Goal: Information Seeking & Learning: Learn about a topic

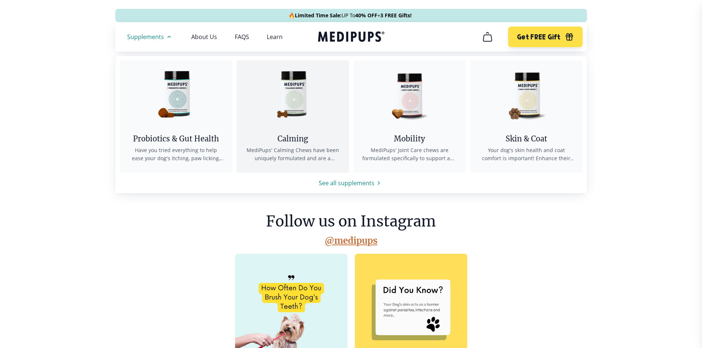
click at [284, 114] on img at bounding box center [292, 93] width 66 height 66
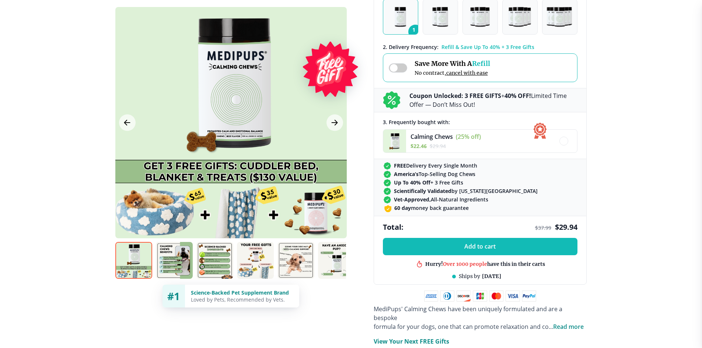
scroll to position [111, 0]
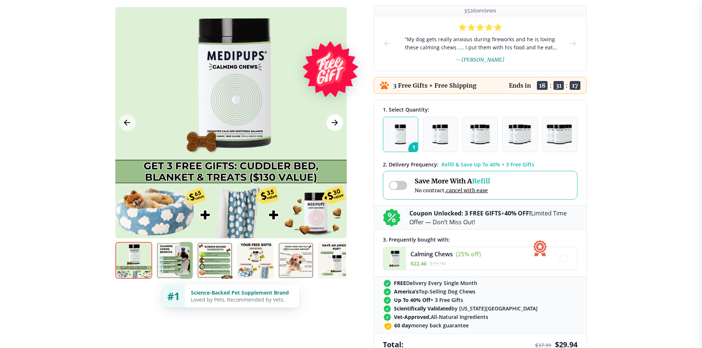
click at [335, 123] on icon "Next Image" at bounding box center [335, 122] width 6 height 5
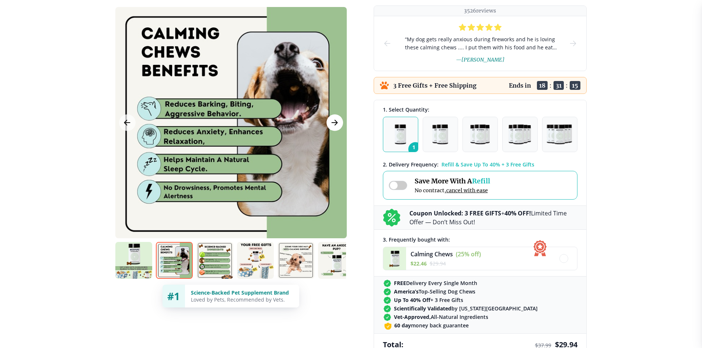
click at [335, 123] on icon "Next Image" at bounding box center [335, 122] width 6 height 5
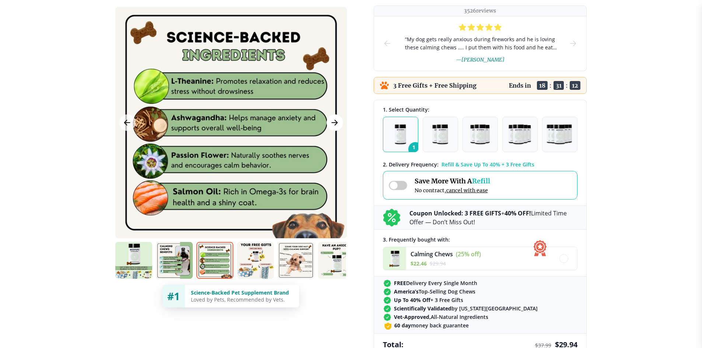
click at [335, 123] on icon "Next Image" at bounding box center [335, 122] width 6 height 5
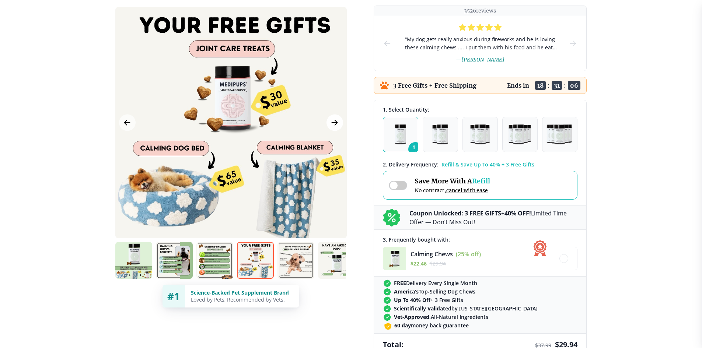
click at [331, 123] on icon "Next Image" at bounding box center [334, 122] width 9 height 9
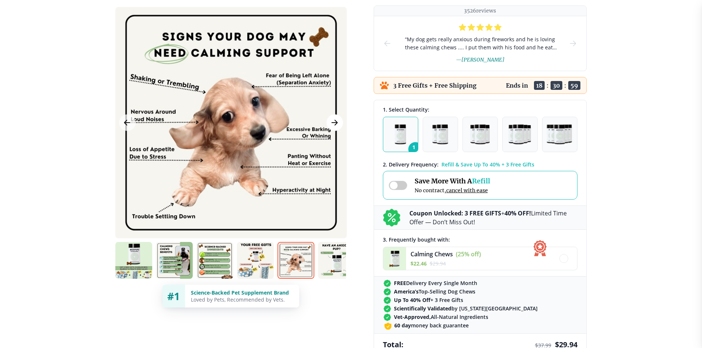
click at [331, 123] on icon "Next Image" at bounding box center [334, 122] width 9 height 9
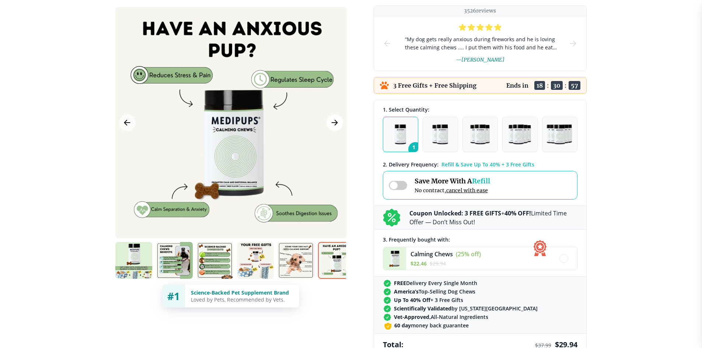
click at [331, 123] on icon "Next Image" at bounding box center [334, 122] width 9 height 9
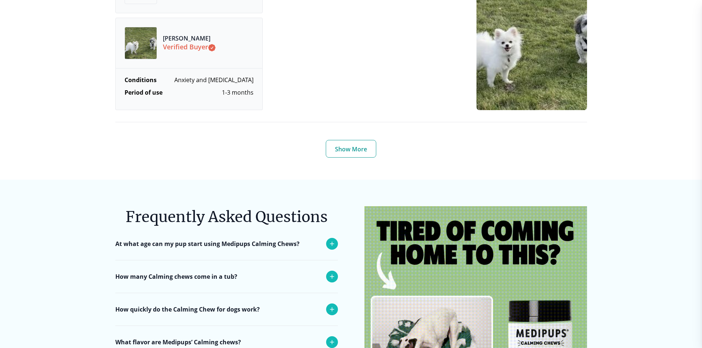
scroll to position [2837, 0]
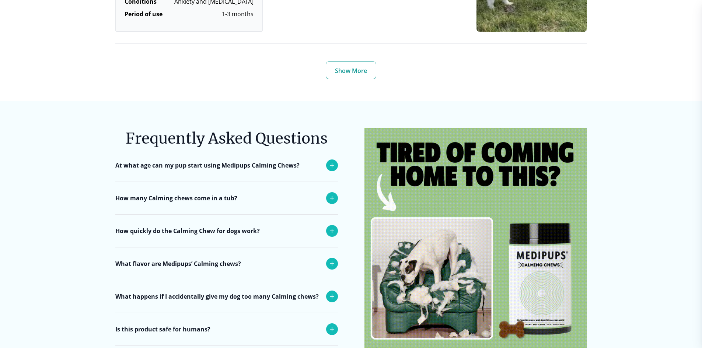
click at [258, 163] on div "At what age can my pup start using Medipups Calming Chews?" at bounding box center [226, 165] width 223 height 32
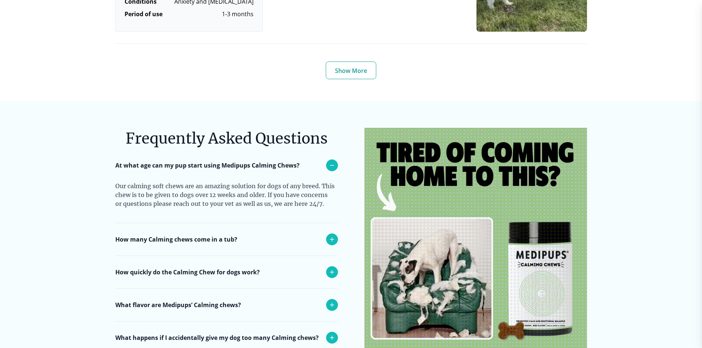
click at [279, 229] on div "How many Calming chews come in a tub?" at bounding box center [226, 239] width 223 height 32
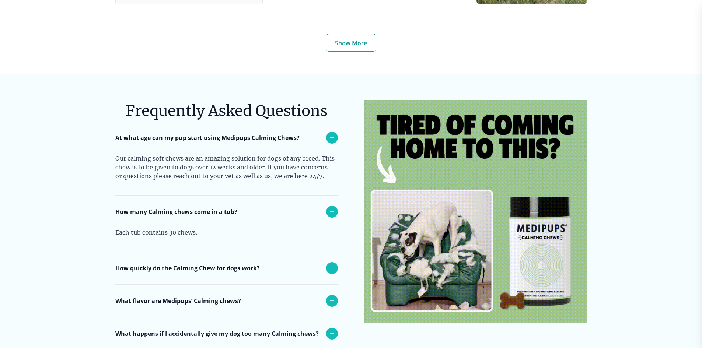
scroll to position [2910, 0]
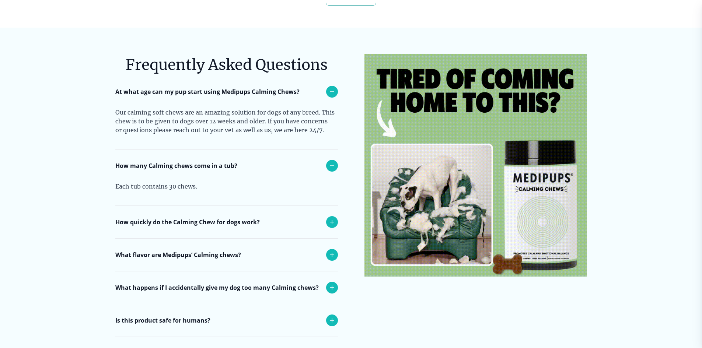
click at [269, 221] on div "How quickly do the Calming Chew for dogs work?" at bounding box center [226, 222] width 223 height 32
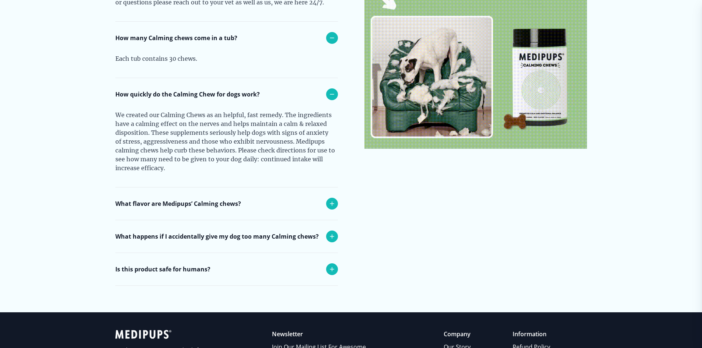
scroll to position [3058, 0]
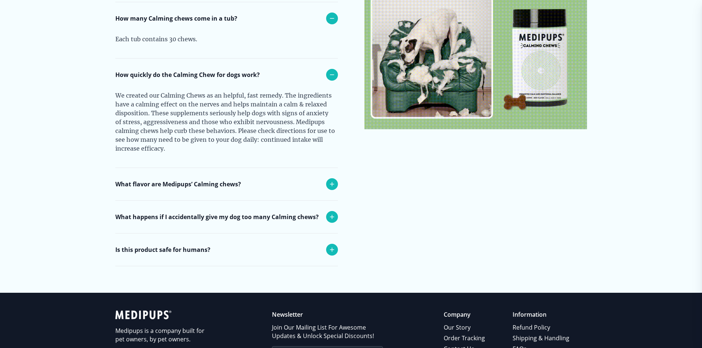
click at [258, 183] on div "What flavor are Medipups’ Calming chews?" at bounding box center [226, 184] width 223 height 32
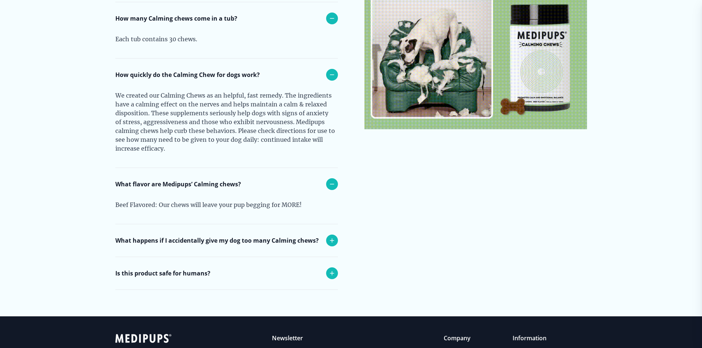
click at [276, 236] on p "What happens if I accidentally give my dog too many Calming chews?" at bounding box center [216, 240] width 203 height 9
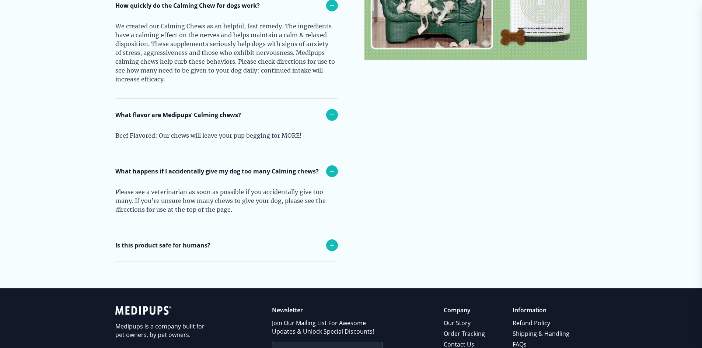
scroll to position [3132, 0]
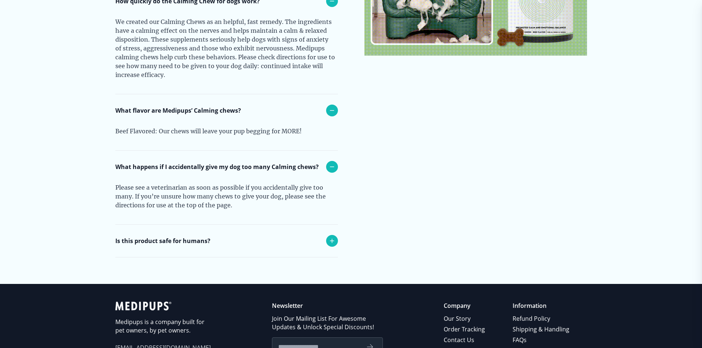
click at [229, 225] on div "Is this product safe for humans?" at bounding box center [226, 241] width 223 height 32
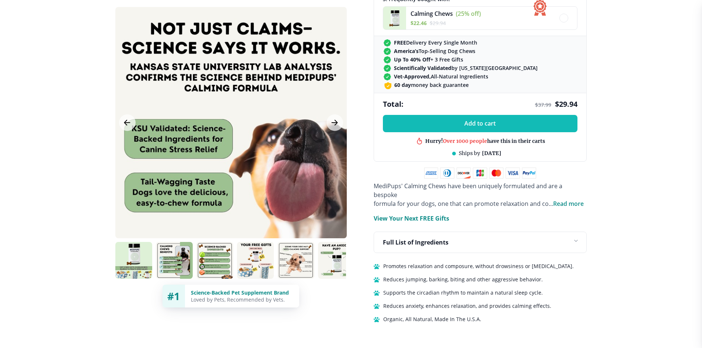
scroll to position [368, 0]
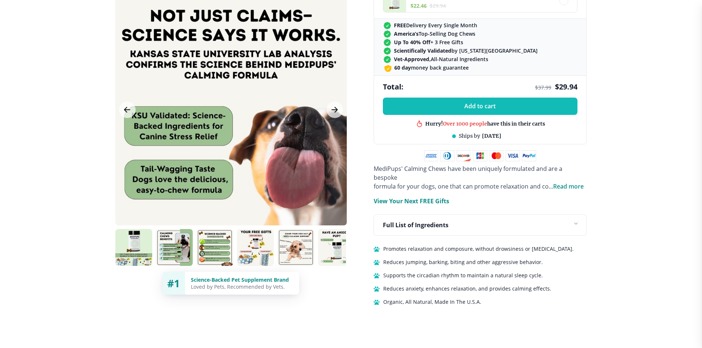
click at [565, 182] on span "Read more" at bounding box center [568, 186] width 31 height 8
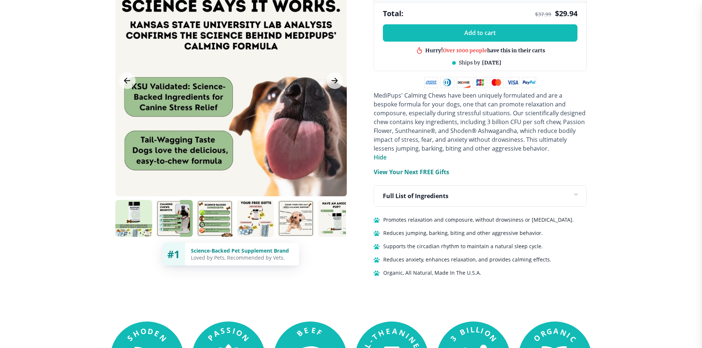
scroll to position [442, 0]
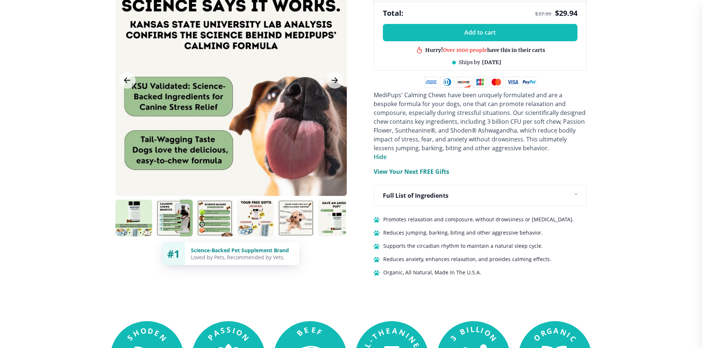
click at [446, 188] on div "Full List of Ingredients" at bounding box center [480, 195] width 212 height 21
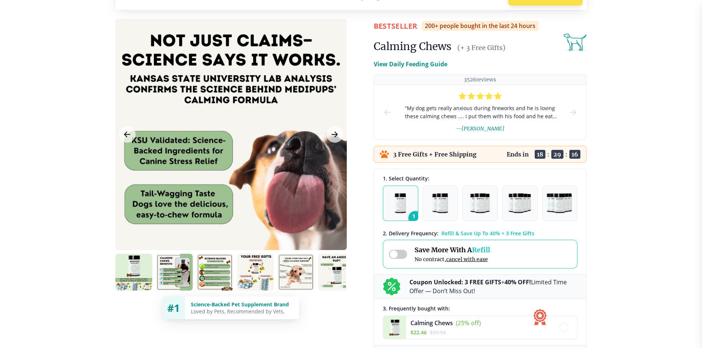
scroll to position [0, 0]
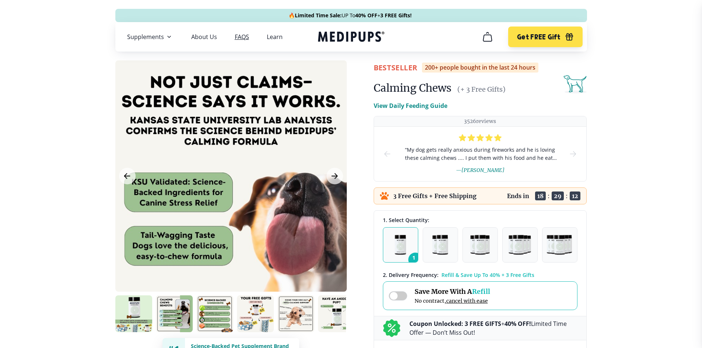
click at [244, 37] on link "FAQS" at bounding box center [242, 36] width 14 height 7
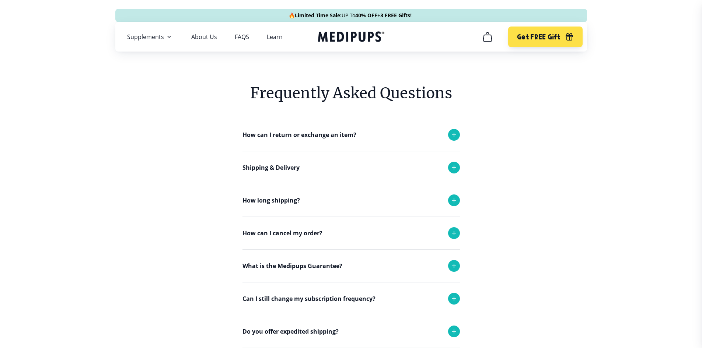
click at [323, 136] on p "How can I return or exchange an item?" at bounding box center [299, 134] width 114 height 9
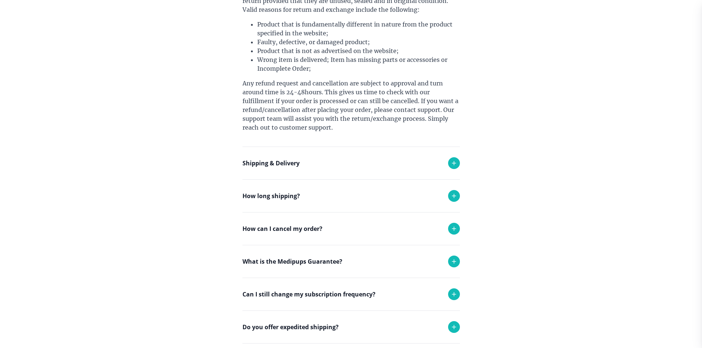
scroll to position [221, 0]
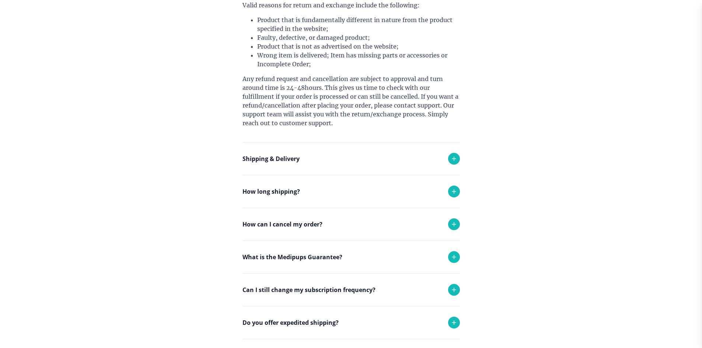
click at [315, 158] on div "Shipping & Delivery" at bounding box center [350, 159] width 217 height 32
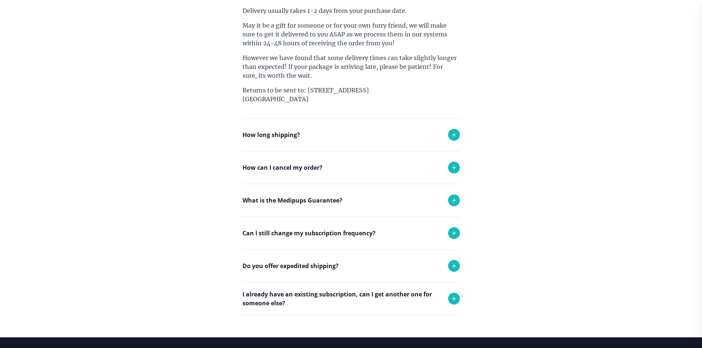
scroll to position [405, 0]
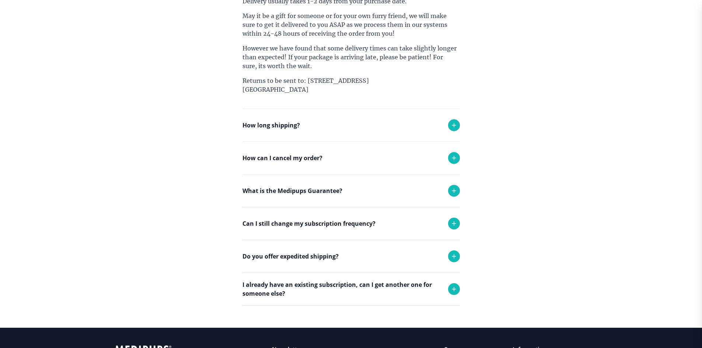
click at [329, 121] on div "How long shipping?" at bounding box center [350, 125] width 217 height 32
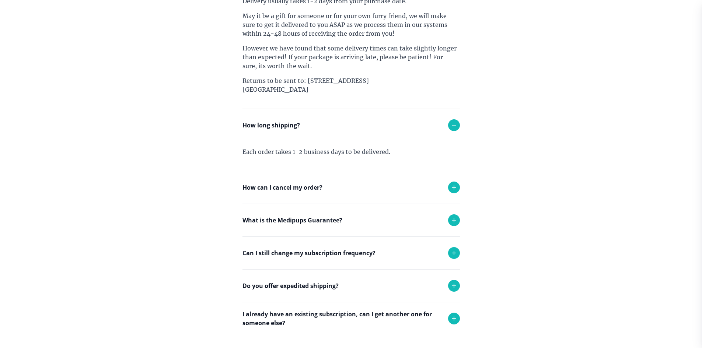
click at [334, 190] on div "How can I cancel my order?" at bounding box center [350, 187] width 217 height 32
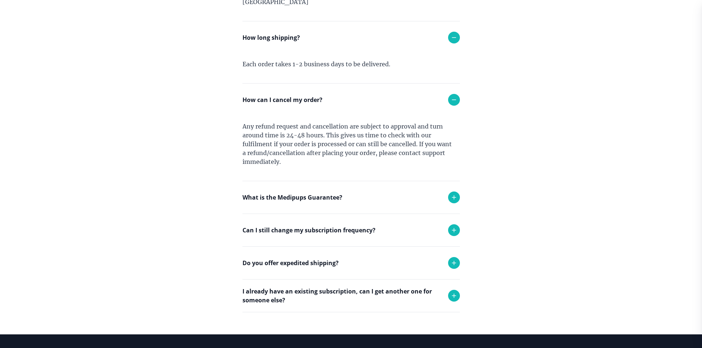
scroll to position [516, 0]
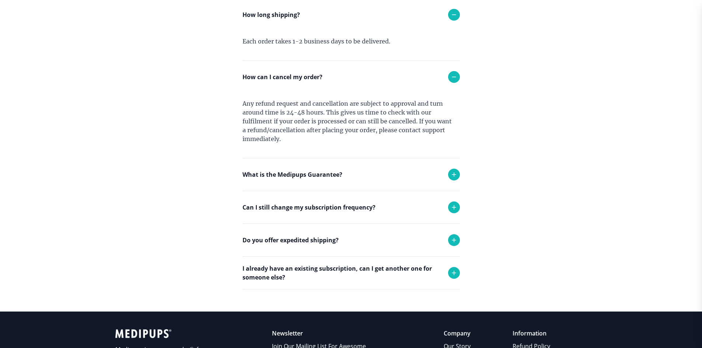
click at [331, 173] on p "What is the Medipups Guarantee?" at bounding box center [292, 174] width 100 height 9
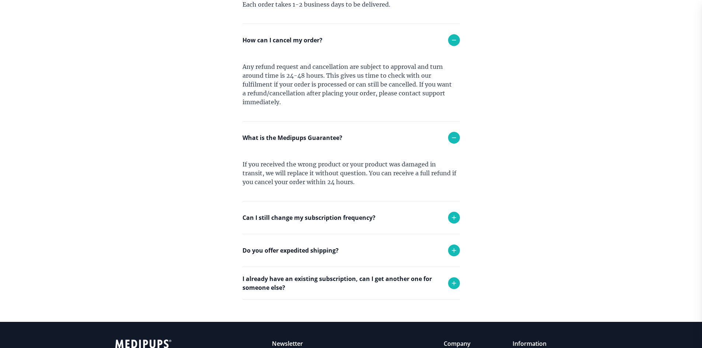
scroll to position [589, 0]
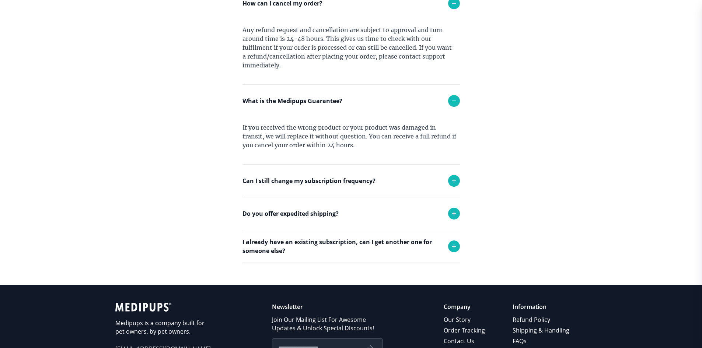
click at [353, 179] on p "Can I still change my subscription frequency?" at bounding box center [308, 180] width 133 height 9
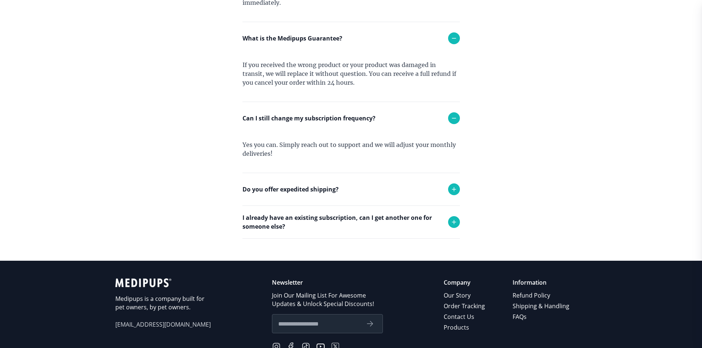
scroll to position [663, 0]
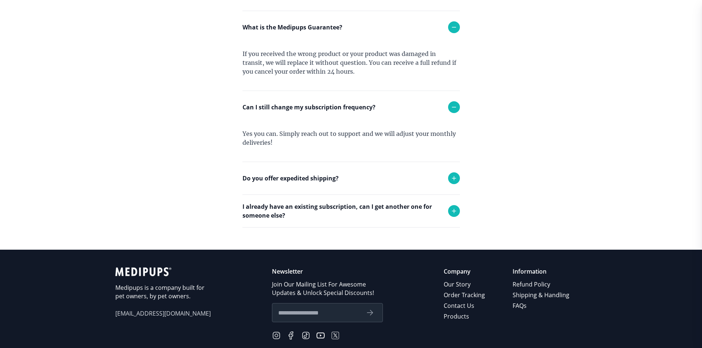
click at [343, 180] on div "Do you offer expedited shipping?" at bounding box center [350, 178] width 217 height 32
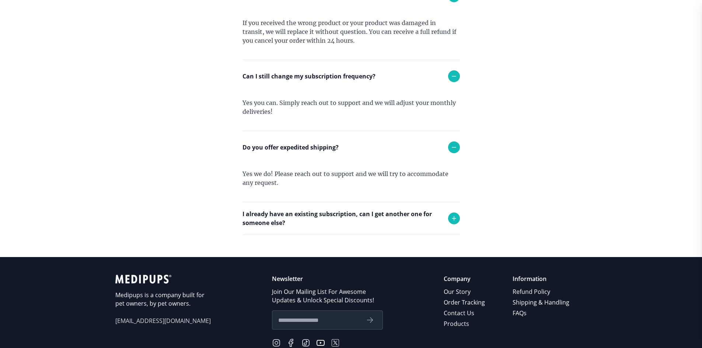
scroll to position [737, 0]
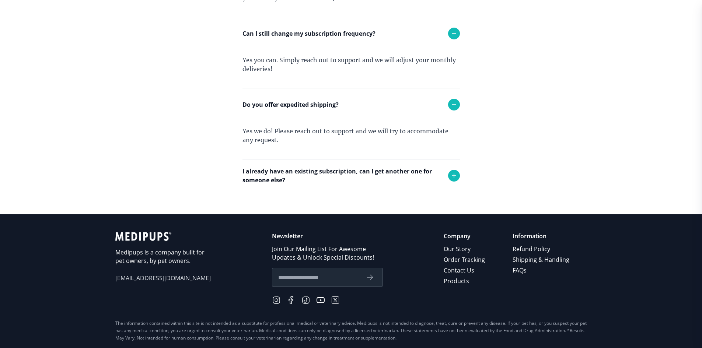
click at [343, 177] on p "I already have an existing subscription, can I get another one for someone else?" at bounding box center [341, 176] width 198 height 18
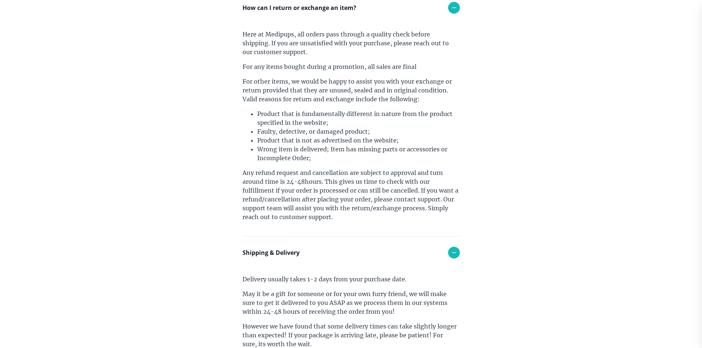
scroll to position [0, 0]
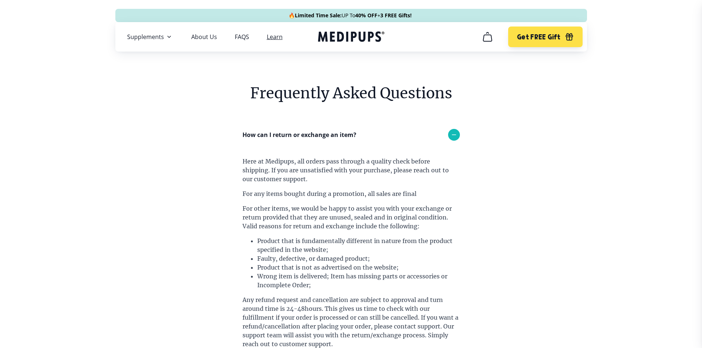
click at [278, 38] on link "Learn" at bounding box center [275, 36] width 16 height 7
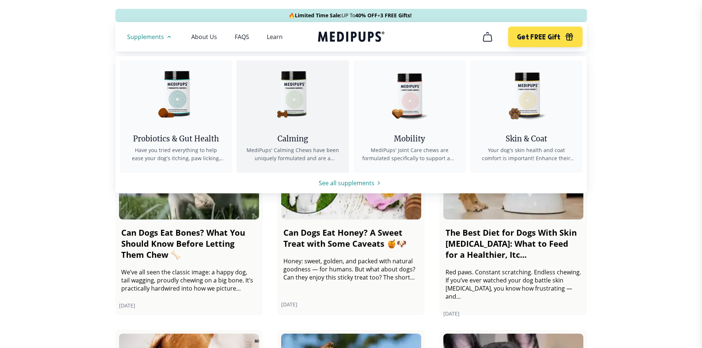
click at [301, 107] on img at bounding box center [292, 93] width 66 height 66
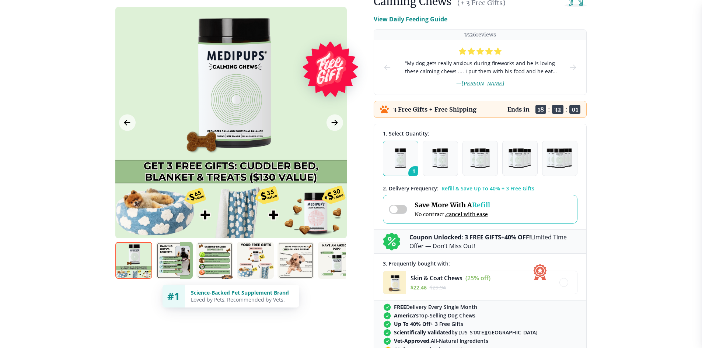
scroll to position [74, 0]
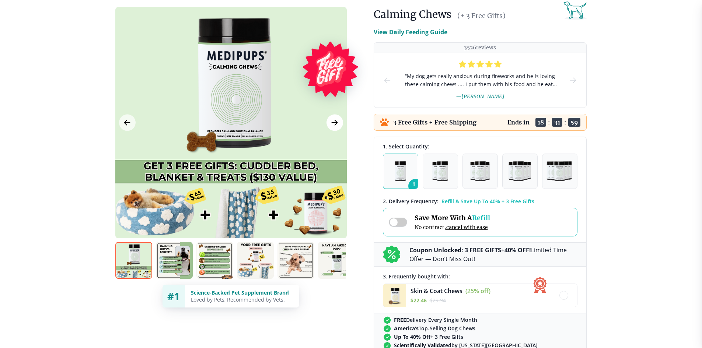
click at [334, 122] on icon "Next Image" at bounding box center [334, 122] width 9 height 9
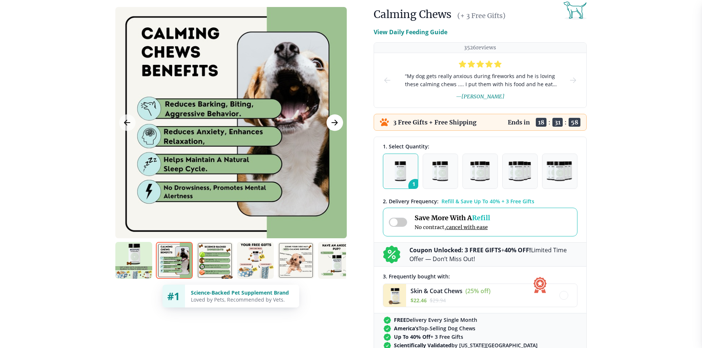
click at [334, 122] on icon "Next Image" at bounding box center [334, 122] width 9 height 9
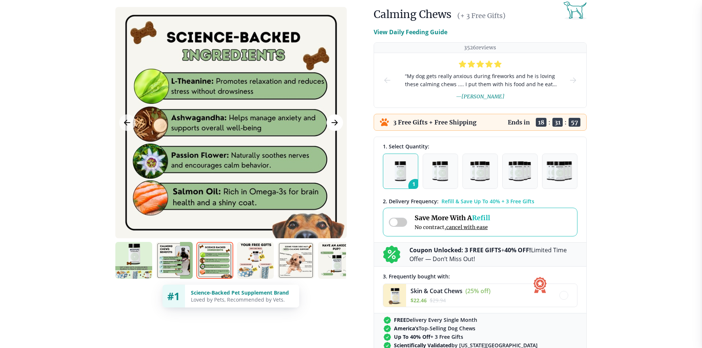
click at [334, 122] on icon "Next Image" at bounding box center [334, 122] width 9 height 9
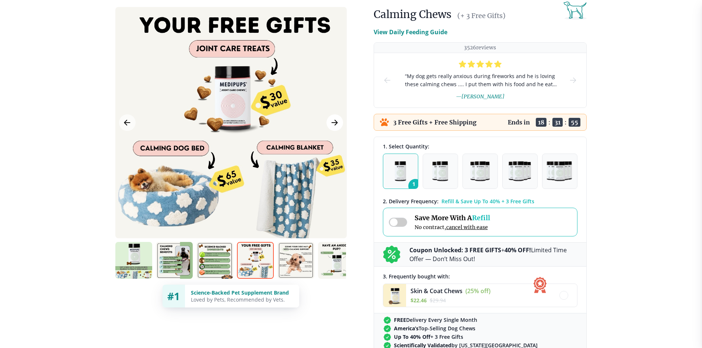
click at [334, 122] on icon "Next Image" at bounding box center [334, 122] width 9 height 9
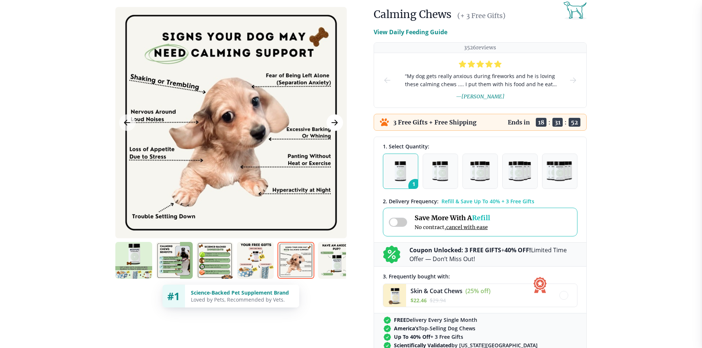
click at [334, 122] on icon "Next Image" at bounding box center [334, 122] width 9 height 9
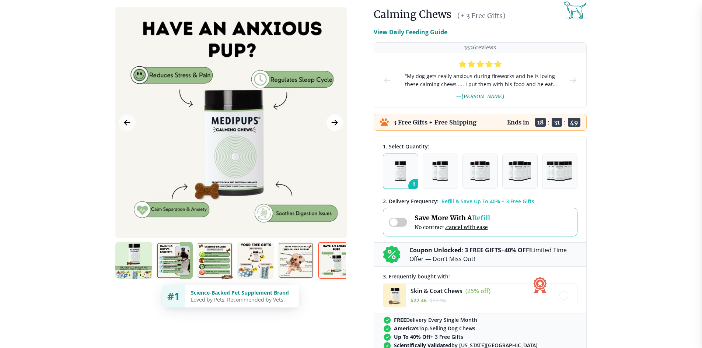
click at [334, 122] on icon "Next Image" at bounding box center [334, 122] width 9 height 9
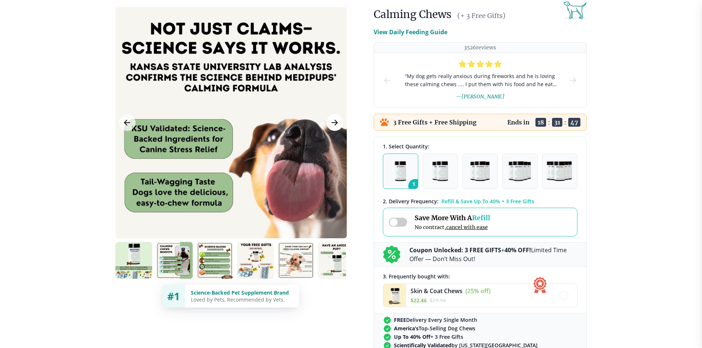
click at [334, 122] on icon "Next Image" at bounding box center [334, 122] width 9 height 9
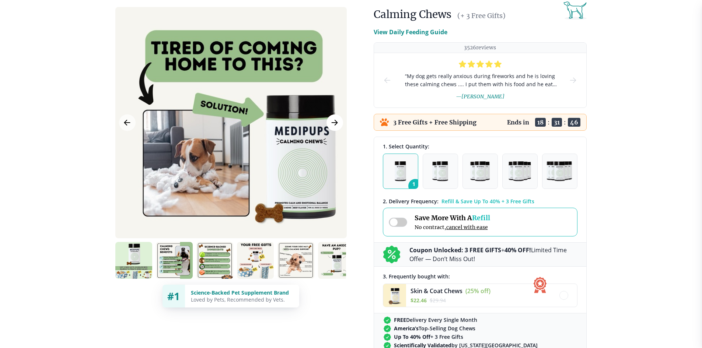
click at [334, 122] on icon "Next Image" at bounding box center [334, 122] width 9 height 9
